Goal: Transaction & Acquisition: Purchase product/service

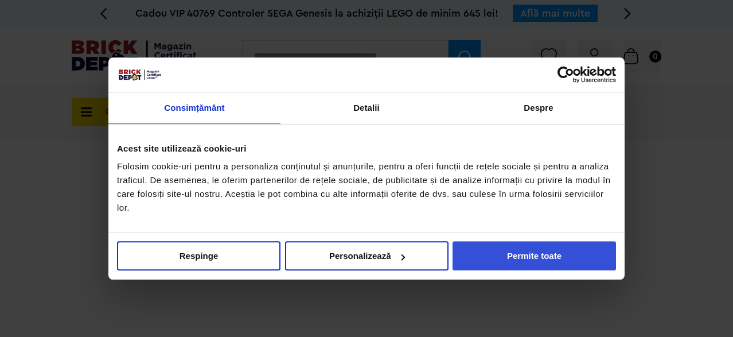
click at [535, 258] on button "Permite toate" at bounding box center [535, 255] width 164 height 29
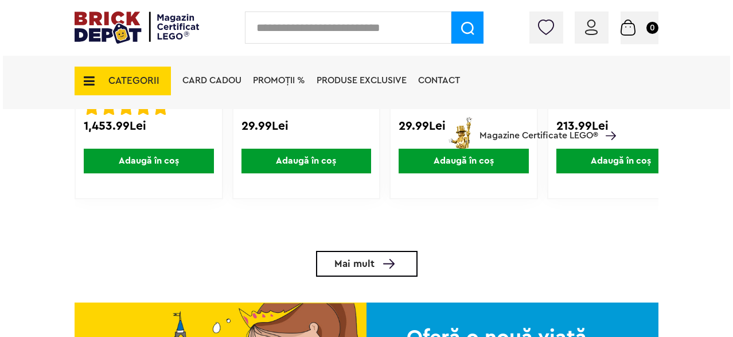
scroll to position [2181, 0]
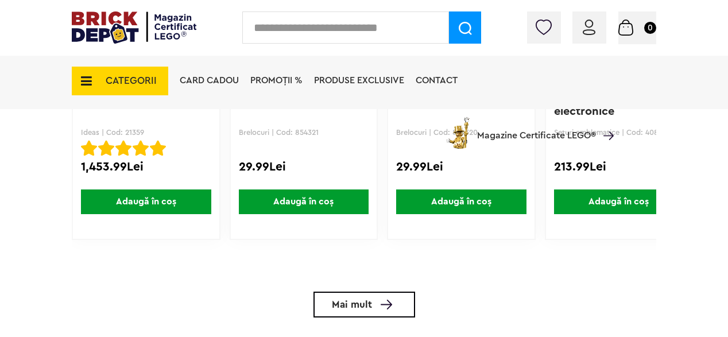
click at [313, 31] on input "text" at bounding box center [345, 27] width 207 height 32
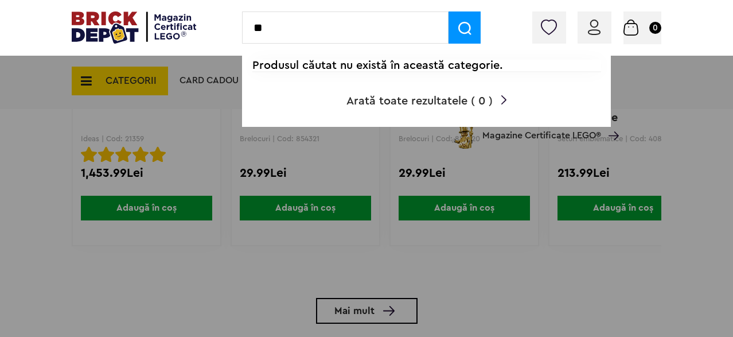
type input "*"
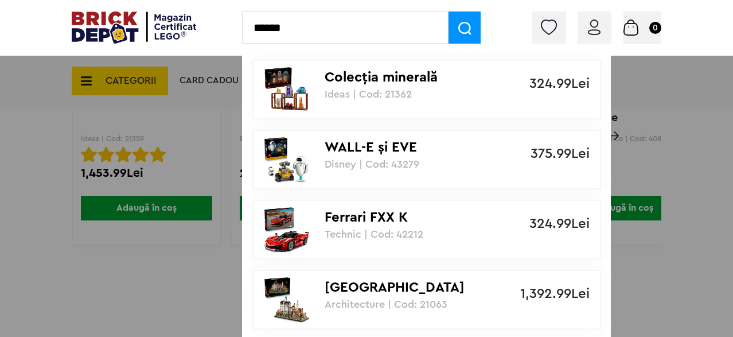
type input "******"
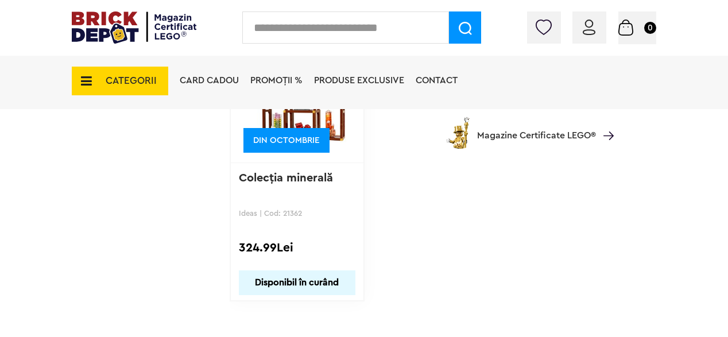
scroll to position [2009, 0]
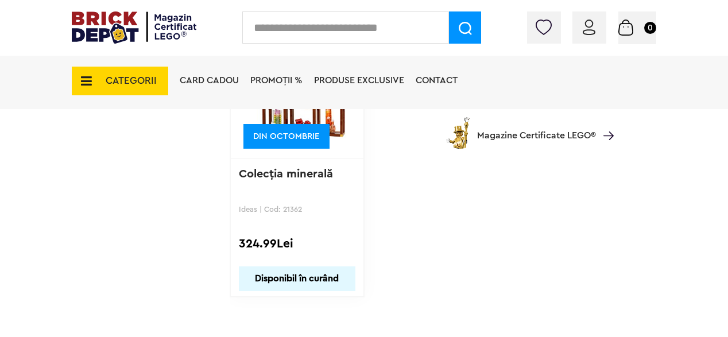
click at [121, 86] on span "CATEGORII" at bounding box center [131, 81] width 51 height 10
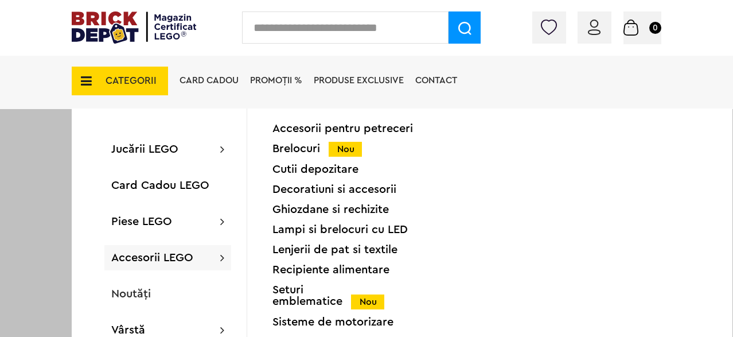
click at [308, 230] on div "Lampi si brelocuri cu LED" at bounding box center [345, 229] width 145 height 11
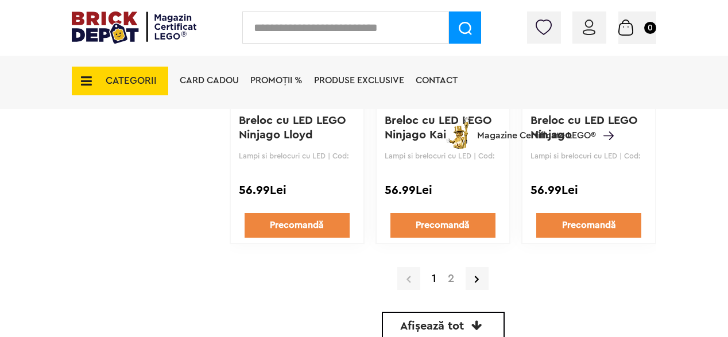
scroll to position [2841, 0]
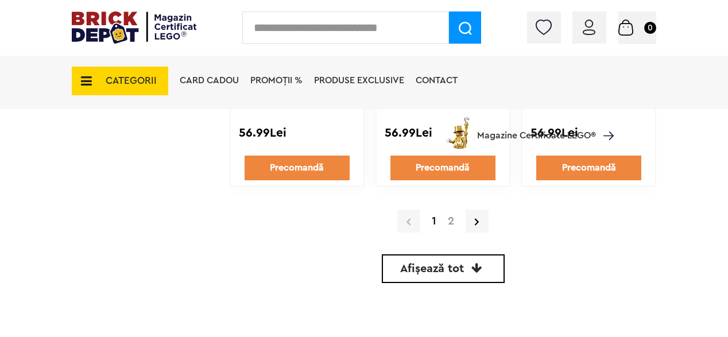
click at [110, 82] on span "CATEGORII" at bounding box center [131, 81] width 51 height 10
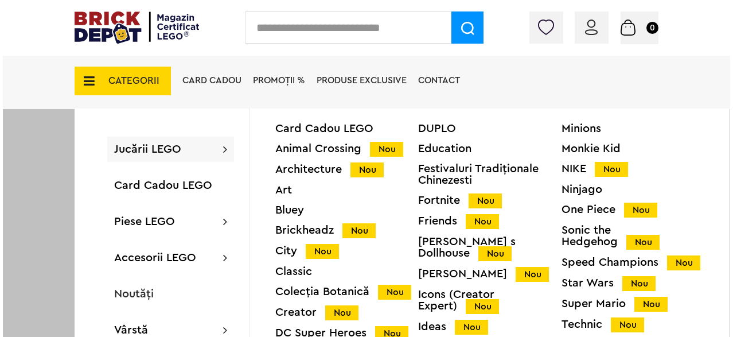
scroll to position [2842, 0]
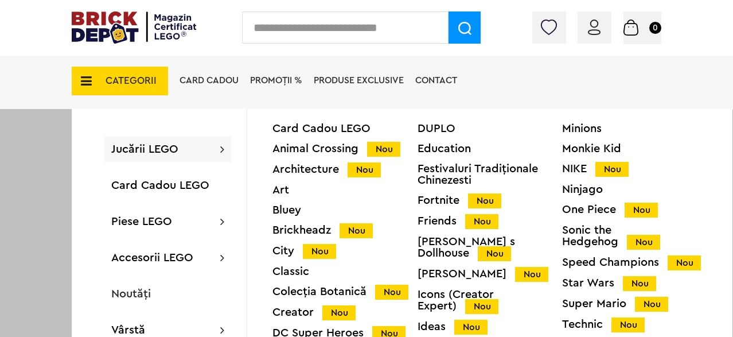
click at [588, 322] on div "Technic Nou" at bounding box center [634, 325] width 145 height 12
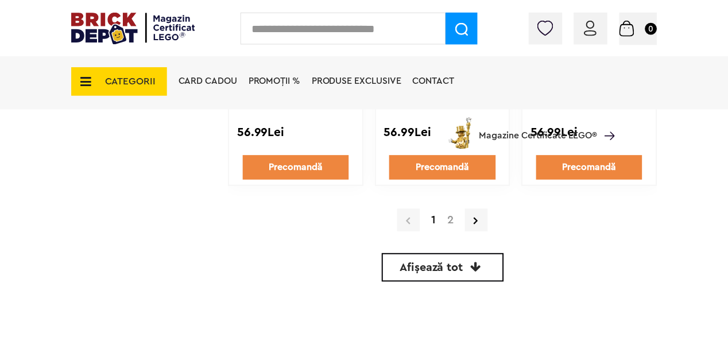
scroll to position [2841, 0]
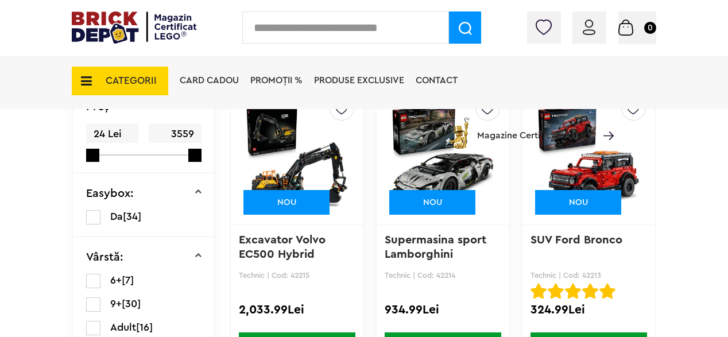
scroll to position [344, 0]
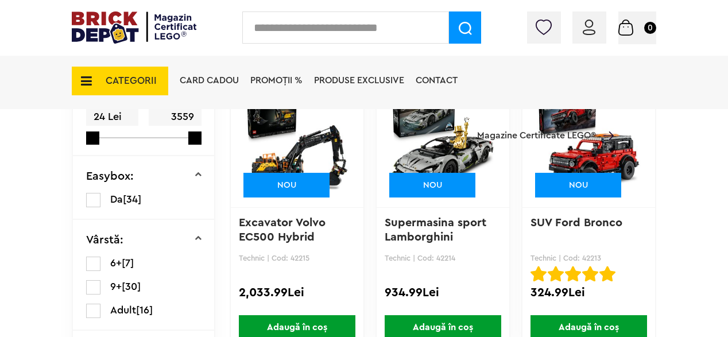
click at [568, 162] on img at bounding box center [589, 138] width 104 height 161
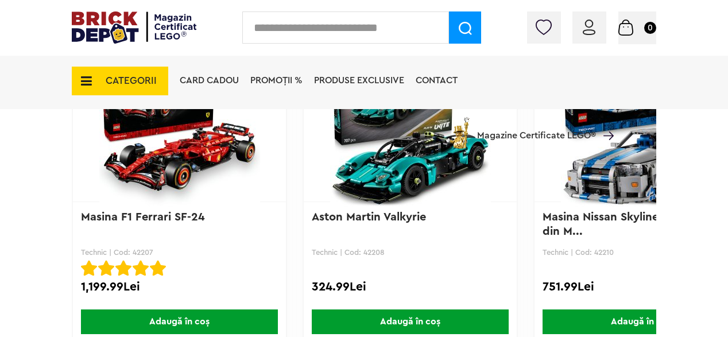
scroll to position [2189, 0]
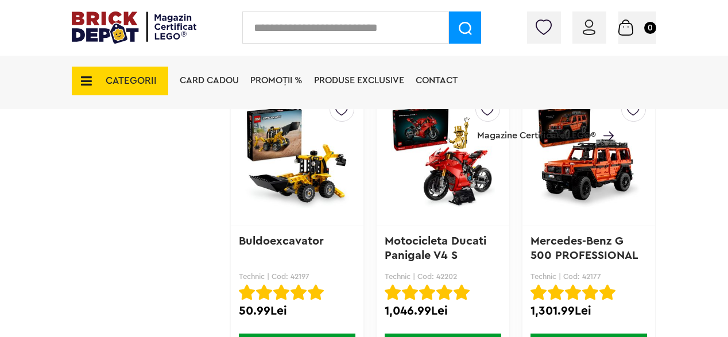
scroll to position [2097, 0]
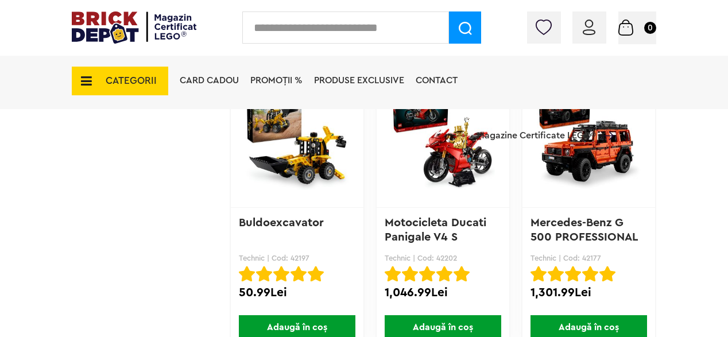
click at [582, 163] on img at bounding box center [589, 138] width 104 height 161
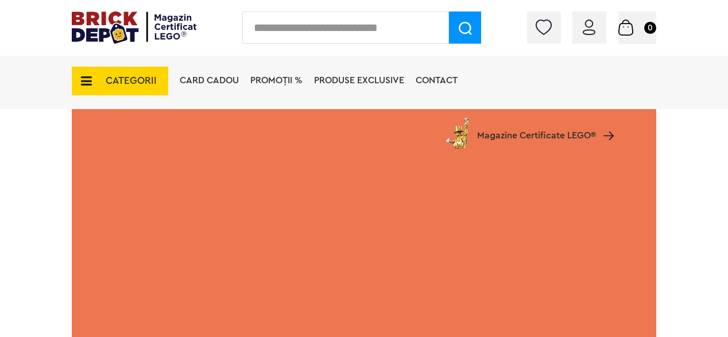
scroll to position [1827, 0]
